Goal: Check status: Check status

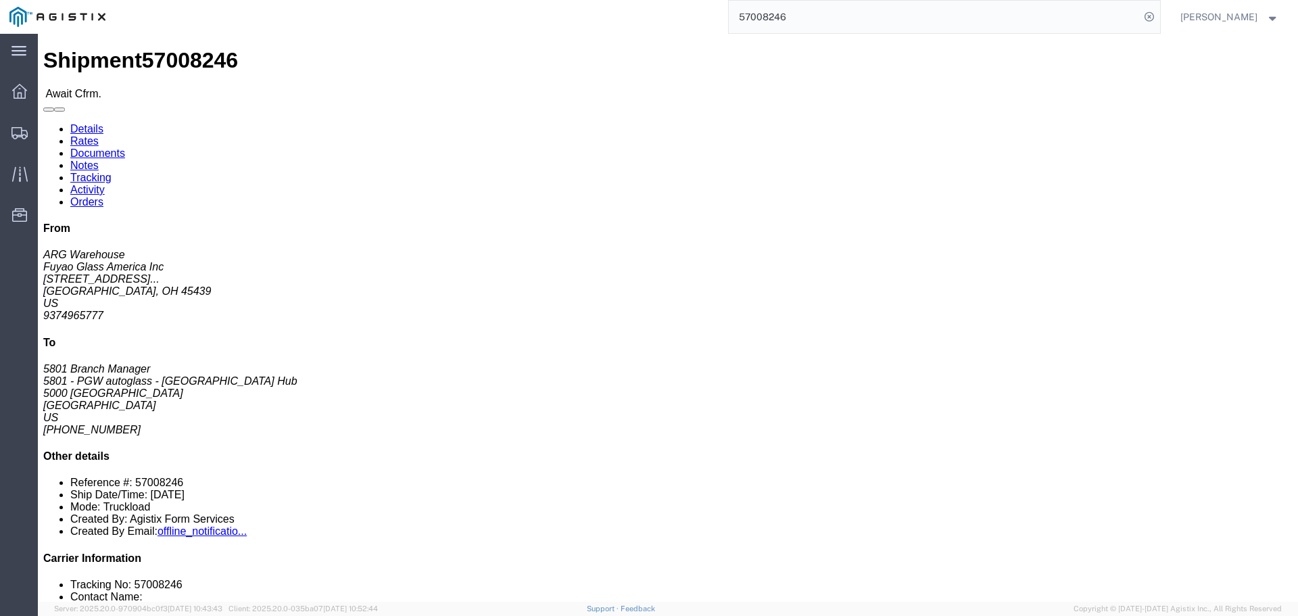
drag, startPoint x: 549, startPoint y: 249, endPoint x: 465, endPoint y: 211, distance: 92.0
click div "Shipment Detail Ship From Fuyao Glass America Inc ([GEOGRAPHIC_DATA]) FUYA [STR…"
